Goal: Check status

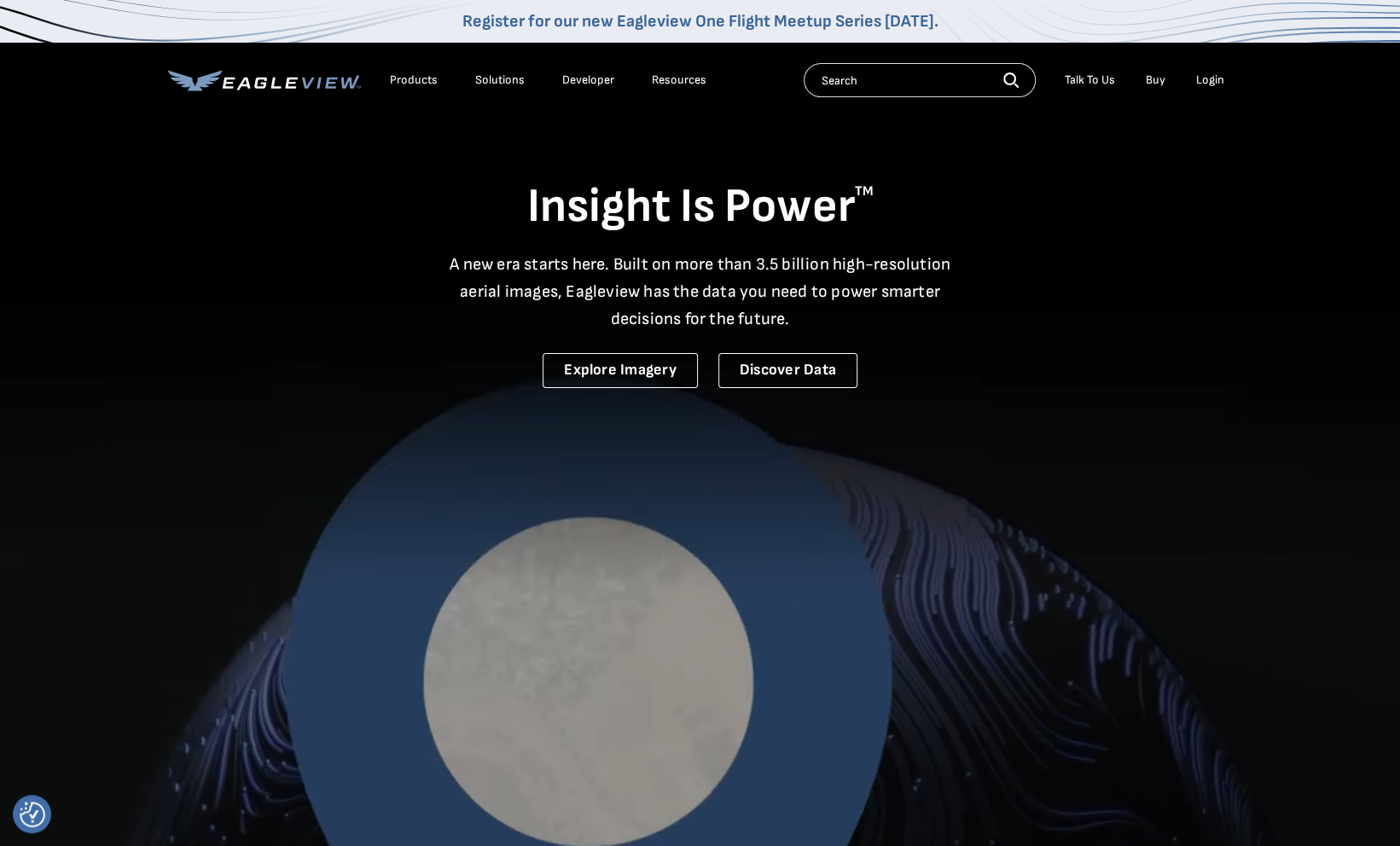
click at [1208, 78] on div "Login" at bounding box center [1210, 80] width 28 height 15
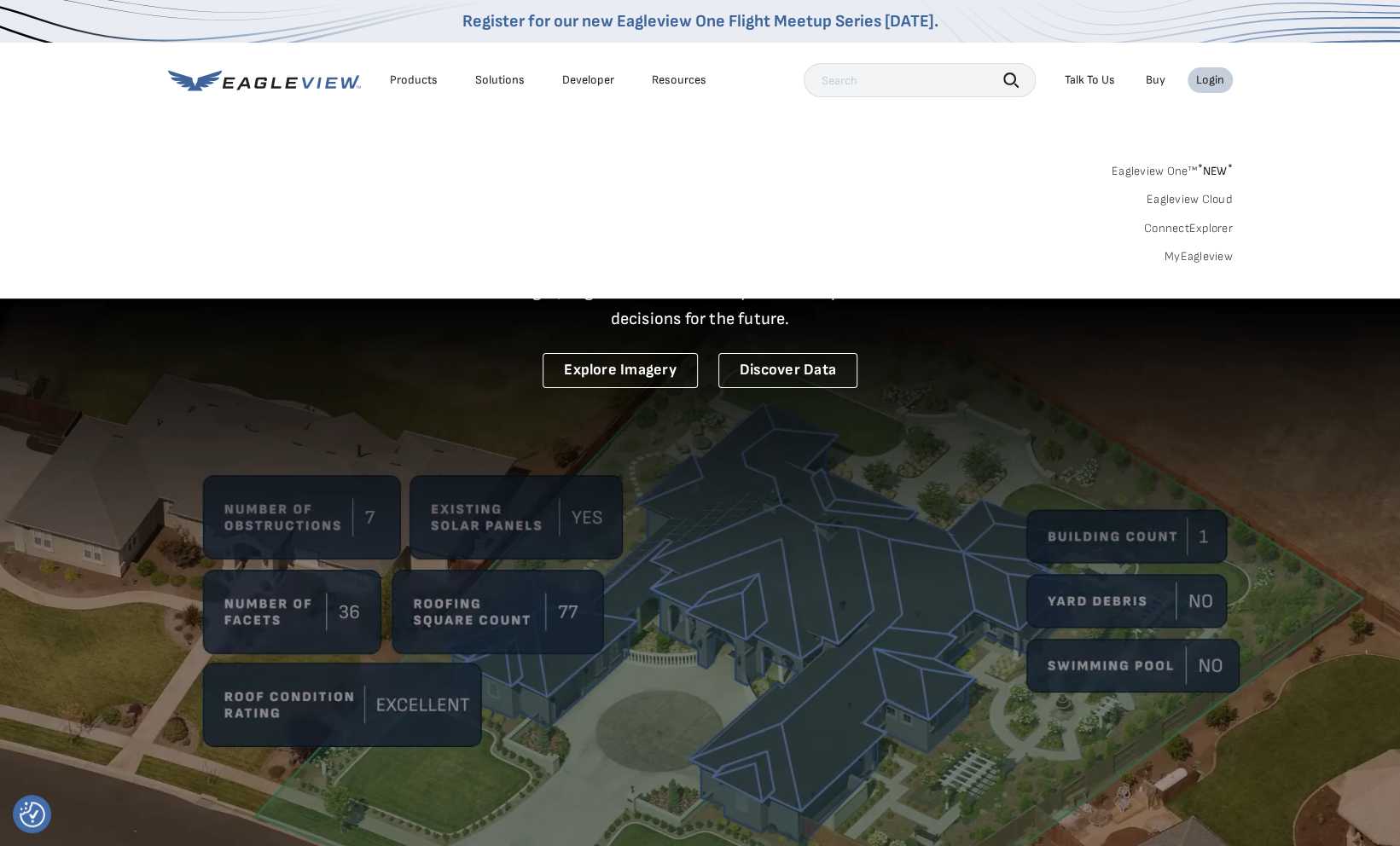
click at [1220, 253] on link "MyEagleview" at bounding box center [1199, 256] width 68 height 15
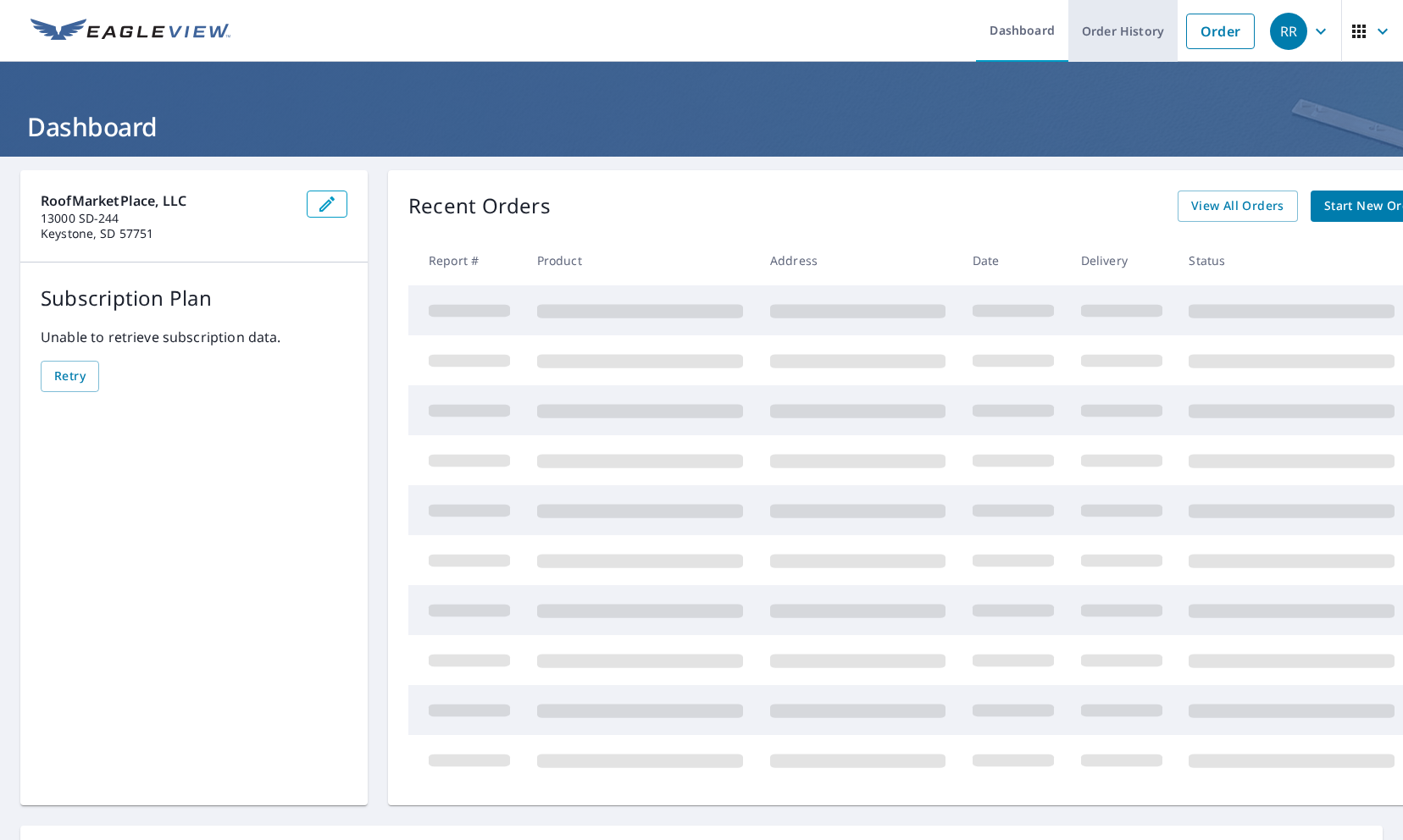
click at [1110, 25] on link "Order History" at bounding box center [1123, 31] width 109 height 62
